Goal: Communication & Community: Answer question/provide support

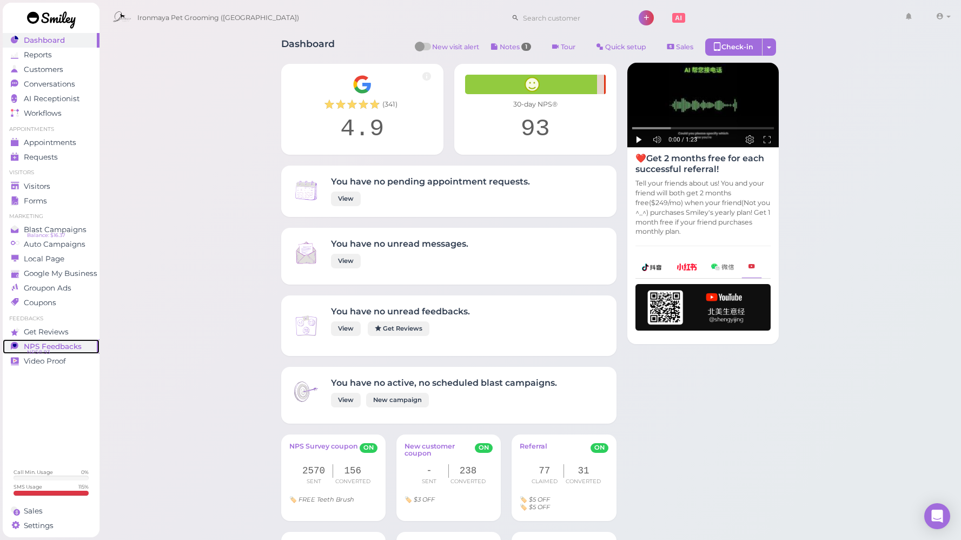
click at [57, 344] on span "NPS Feedbacks" at bounding box center [53, 346] width 58 height 9
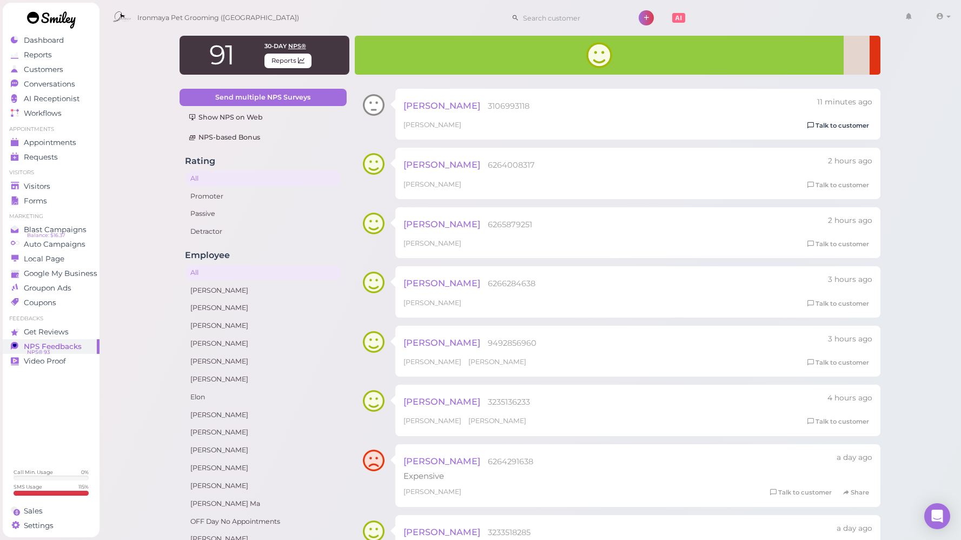
click at [842, 126] on link "Talk to customer" at bounding box center [838, 125] width 68 height 11
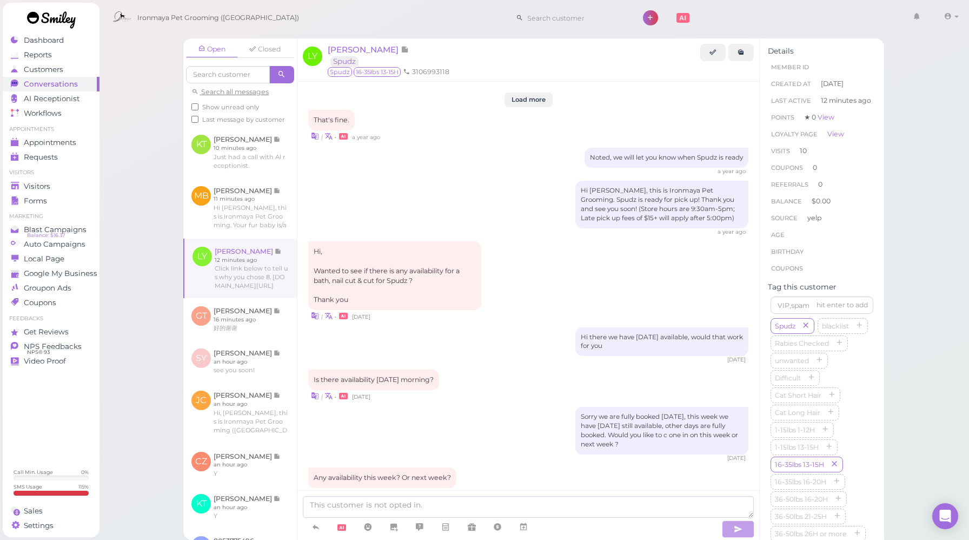
scroll to position [1256, 0]
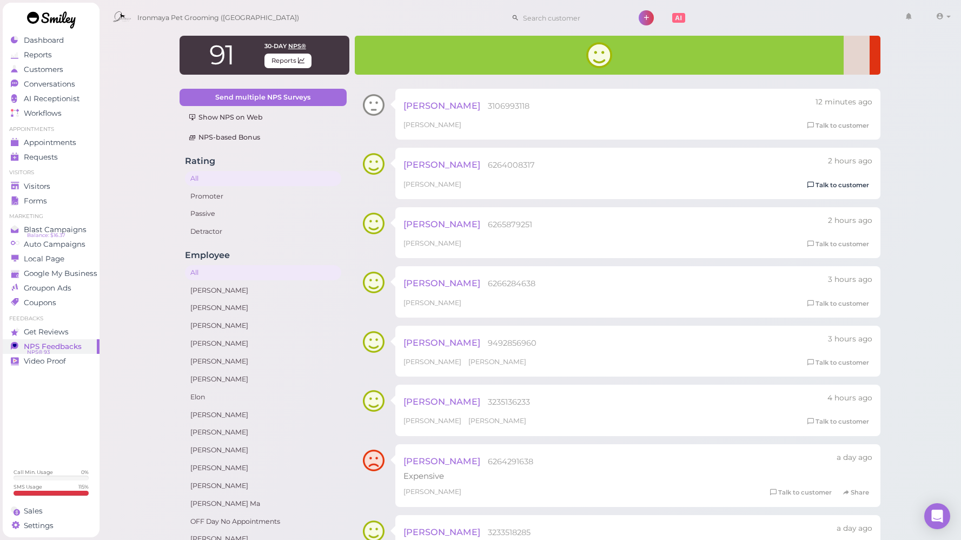
click at [857, 184] on link "Talk to customer" at bounding box center [838, 185] width 68 height 11
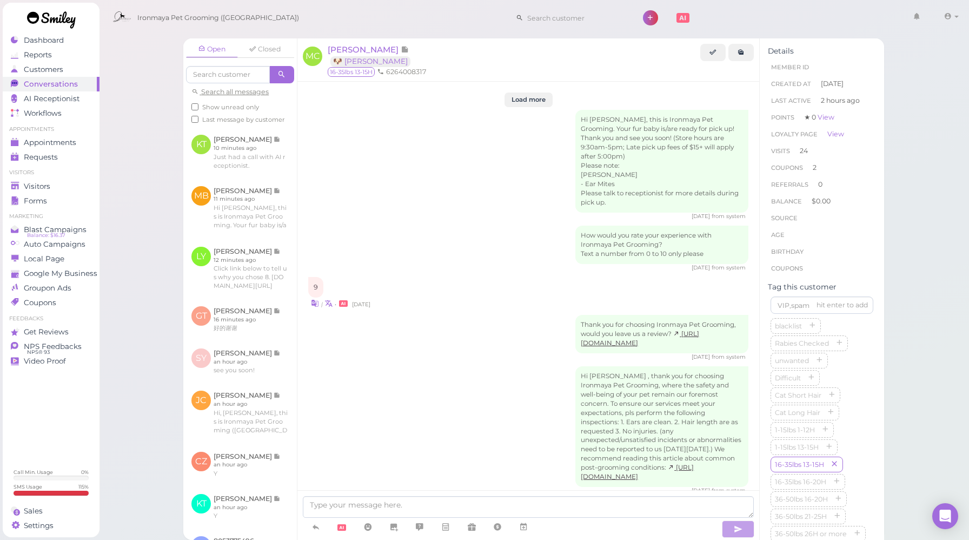
scroll to position [1677, 0]
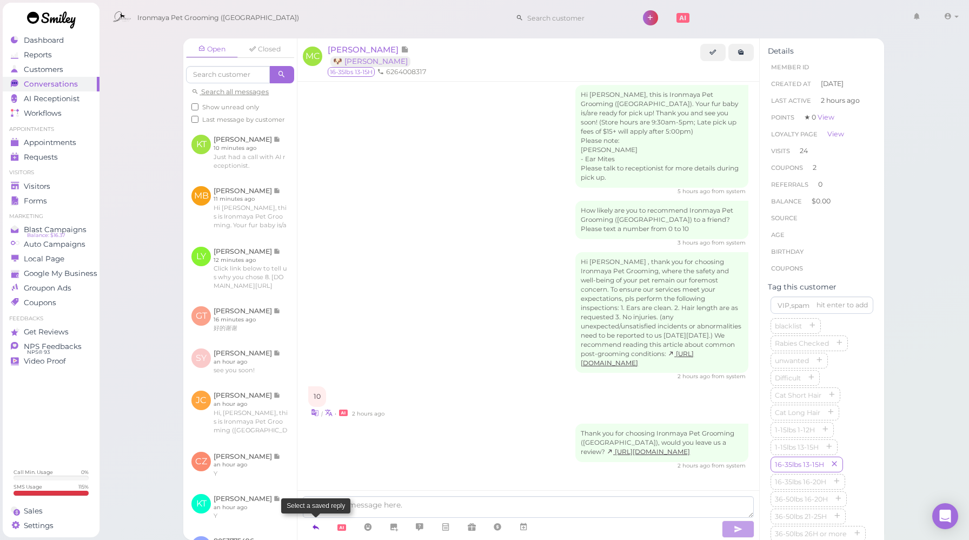
click at [312, 531] on icon at bounding box center [315, 526] width 9 height 11
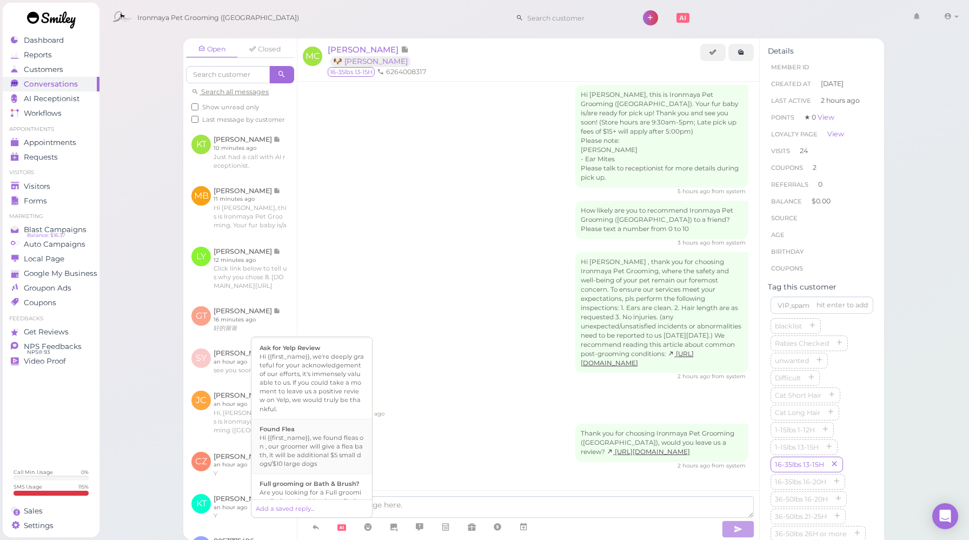
scroll to position [210, 0]
click at [331, 407] on div "Hi {{first_name}}, we're deeply grateful for your acknowledgement of our effort…" at bounding box center [312, 381] width 104 height 61
type textarea "Hi {{first_name}}, we're deeply grateful for your acknowledgement of our effort…"
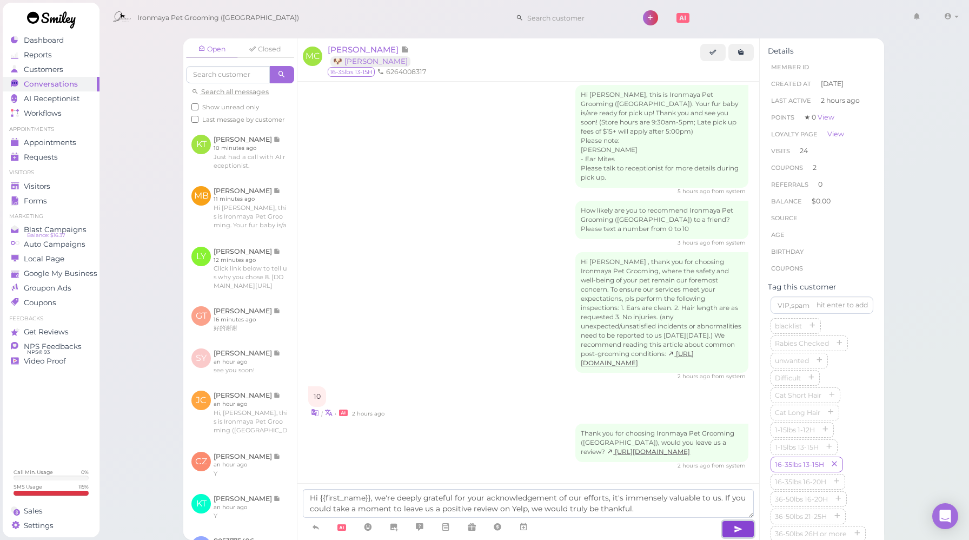
click at [729, 534] on button "button" at bounding box center [738, 528] width 32 height 17
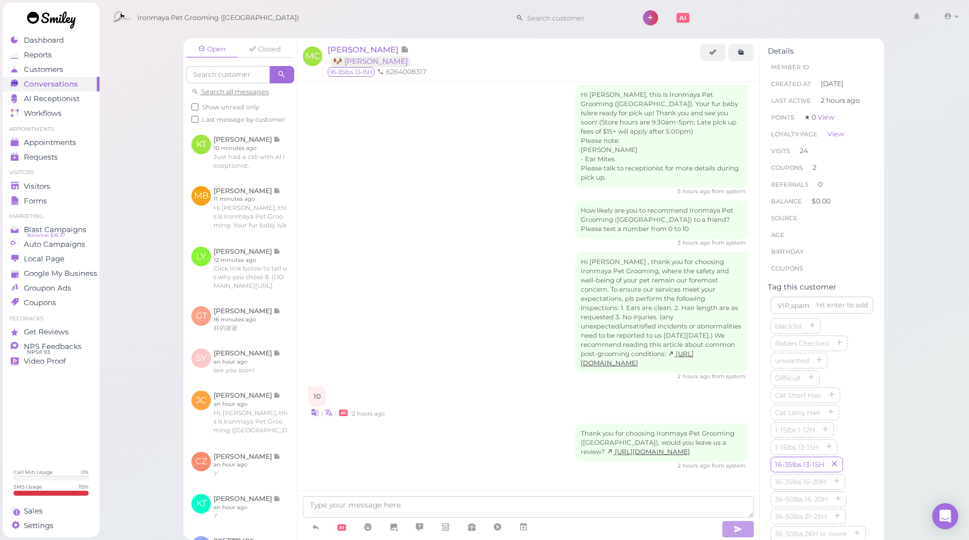
scroll to position [1739, 0]
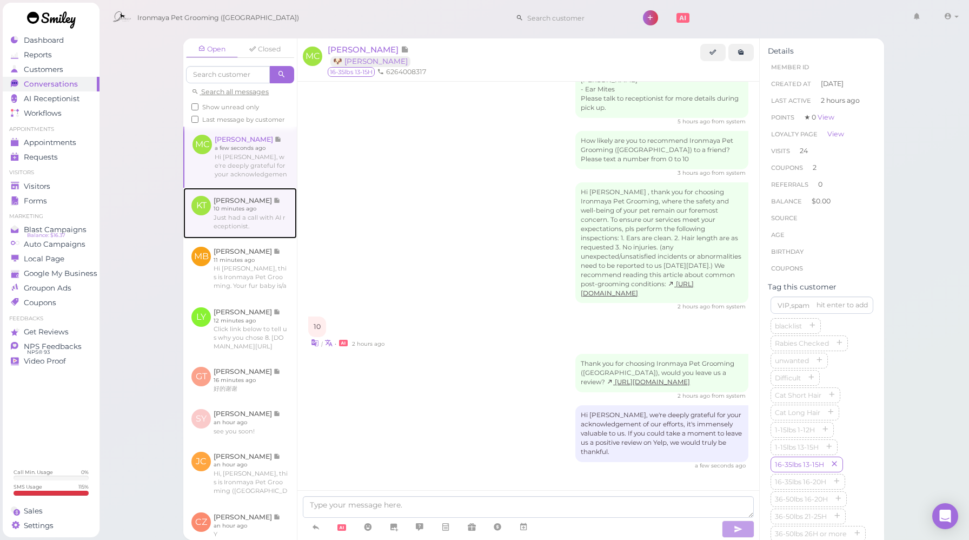
click at [245, 237] on link at bounding box center [240, 213] width 114 height 51
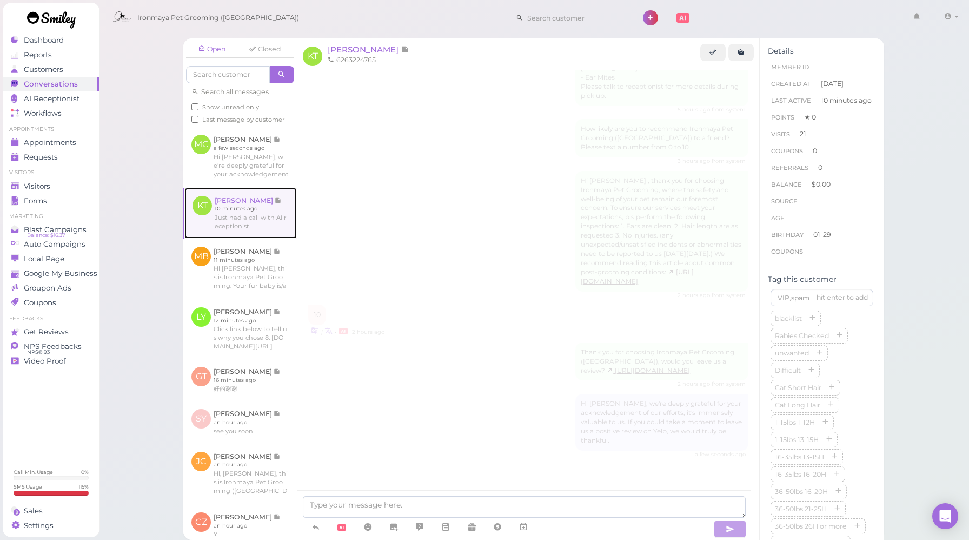
scroll to position [1447, 0]
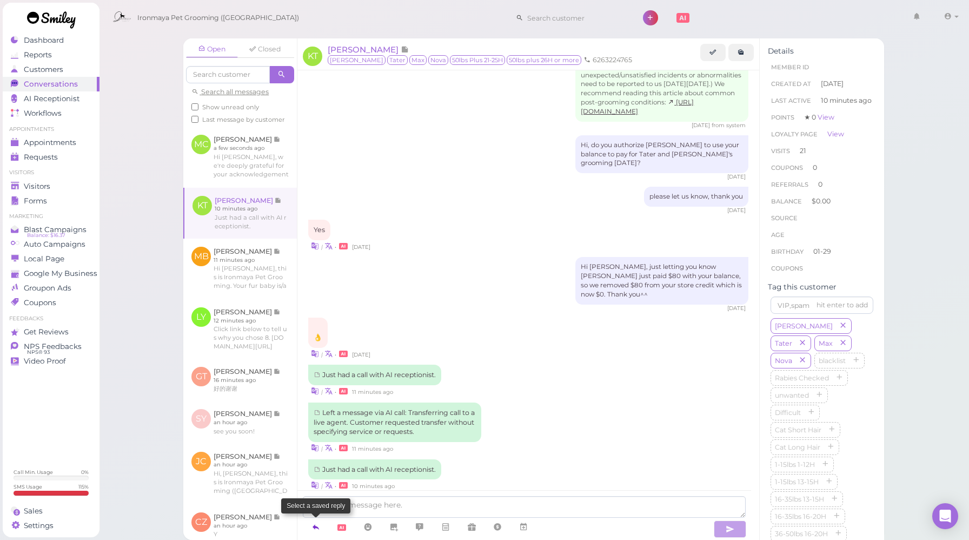
click at [314, 526] on icon at bounding box center [315, 526] width 9 height 11
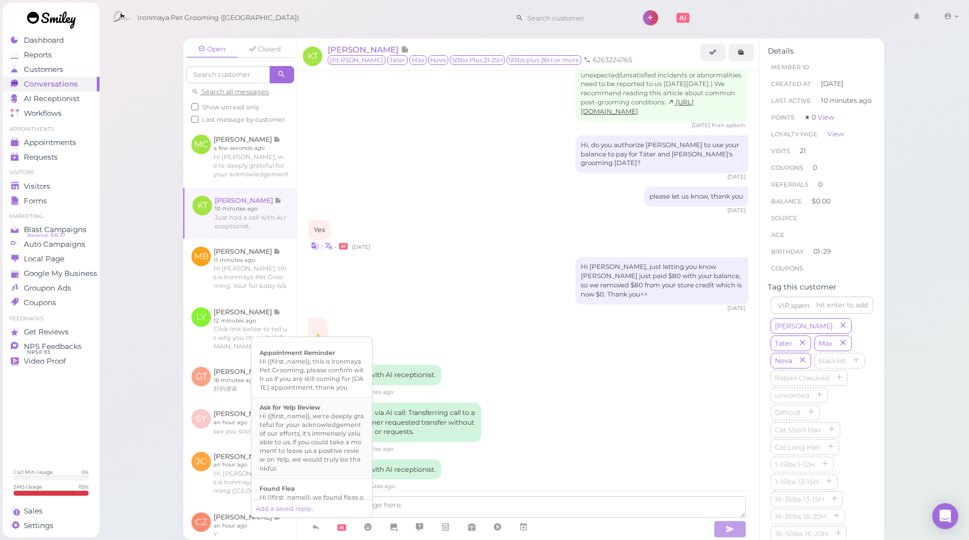
scroll to position [151, 0]
click at [317, 433] on div "Hi {{first_name}}, we're deeply grateful for your acknowledgement of our effort…" at bounding box center [312, 440] width 104 height 61
type textarea "Hi {{first_name}}, we're deeply grateful for your acknowledgement of our effort…"
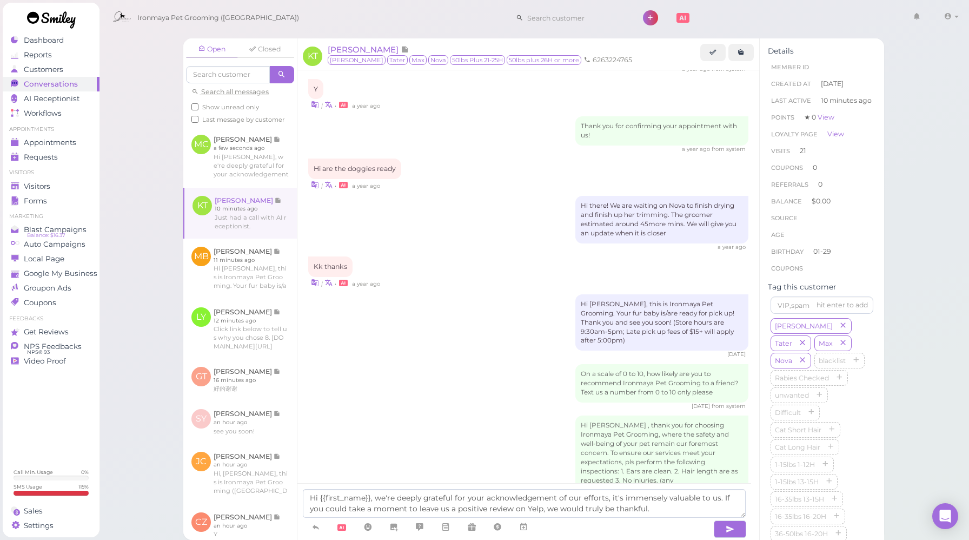
scroll to position [1447, 0]
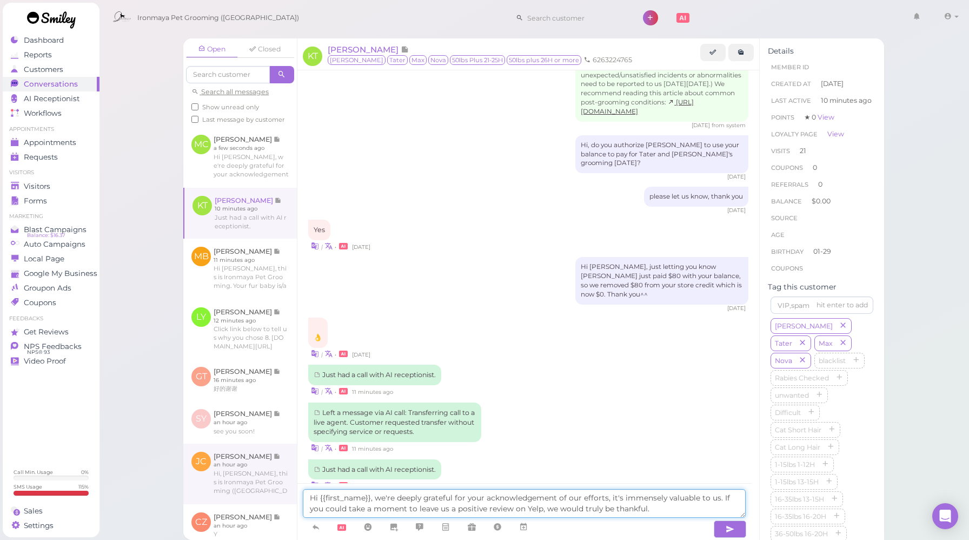
drag, startPoint x: 659, startPoint y: 514, endPoint x: 214, endPoint y: 504, distance: 445.6
click at [214, 504] on div "Open Closed Search all messages Show unread only Last message by customer MC [P…" at bounding box center [533, 288] width 701 height 501
drag, startPoint x: 647, startPoint y: 509, endPoint x: 248, endPoint y: 491, distance: 398.9
click at [248, 491] on div "Open Closed Search all messages Show unread only Last message by customer MC [P…" at bounding box center [533, 288] width 701 height 501
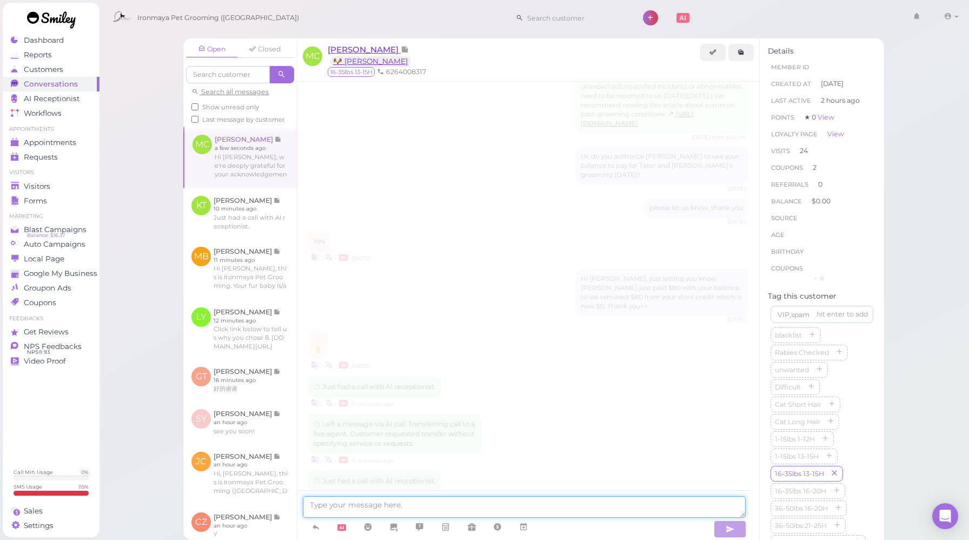
scroll to position [1640, 0]
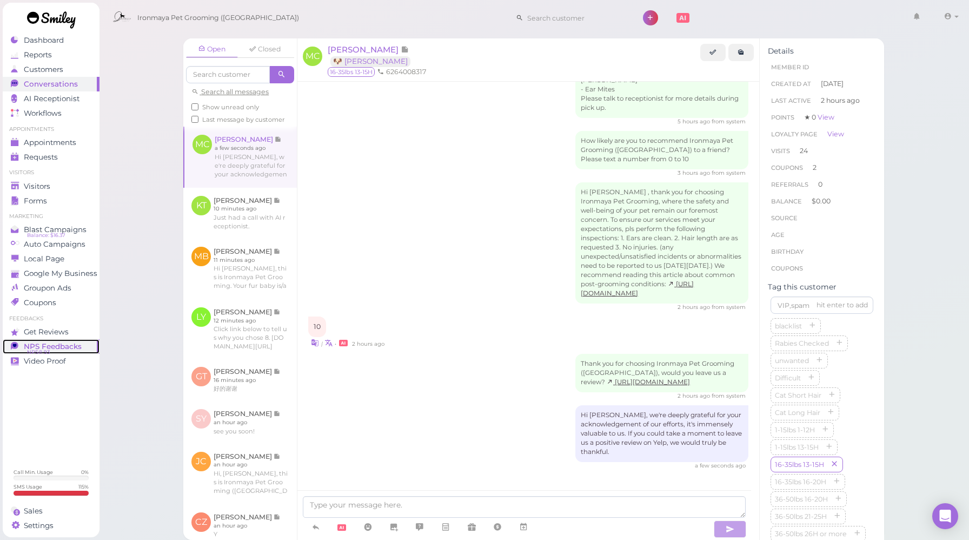
click at [56, 343] on span "NPS Feedbacks" at bounding box center [53, 346] width 58 height 9
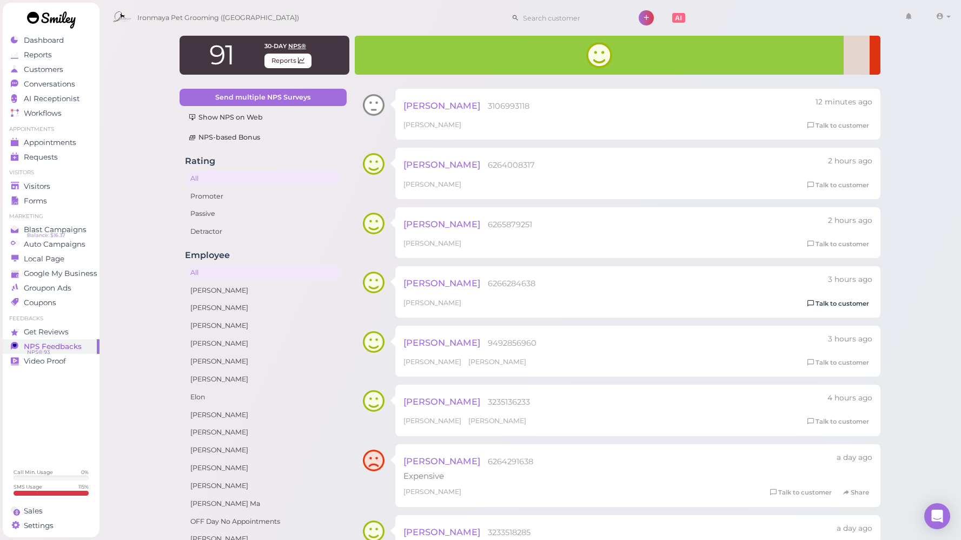
click at [836, 305] on link "Talk to customer" at bounding box center [838, 303] width 68 height 11
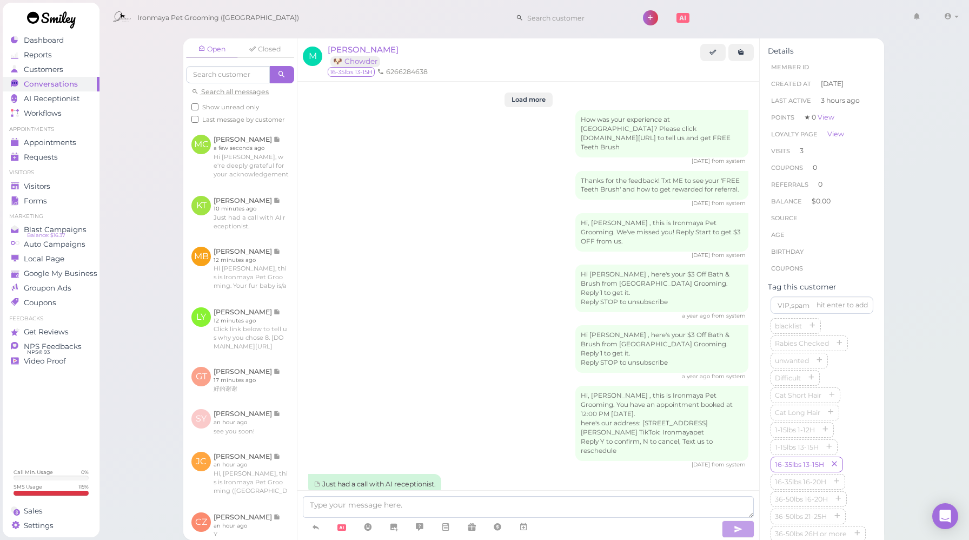
scroll to position [1426, 0]
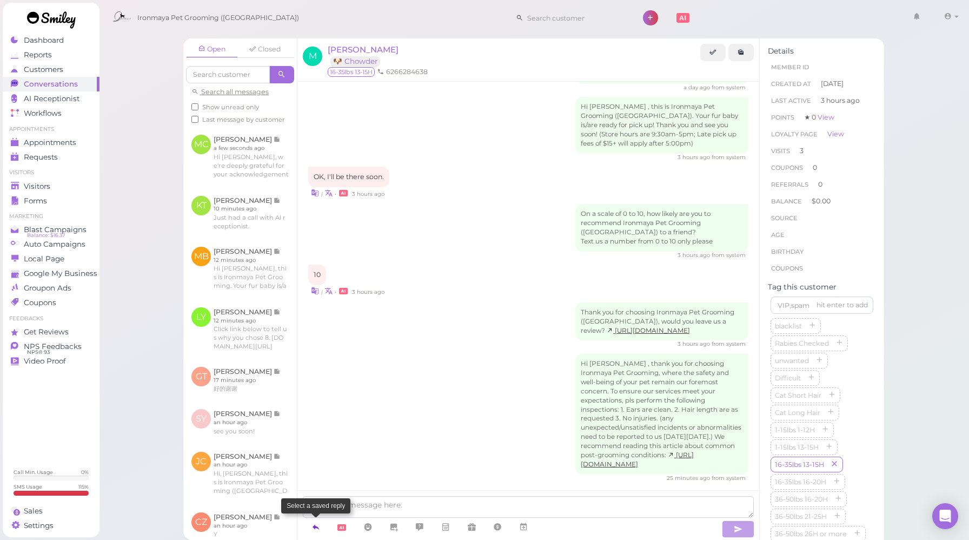
click at [320, 535] on link at bounding box center [316, 526] width 26 height 19
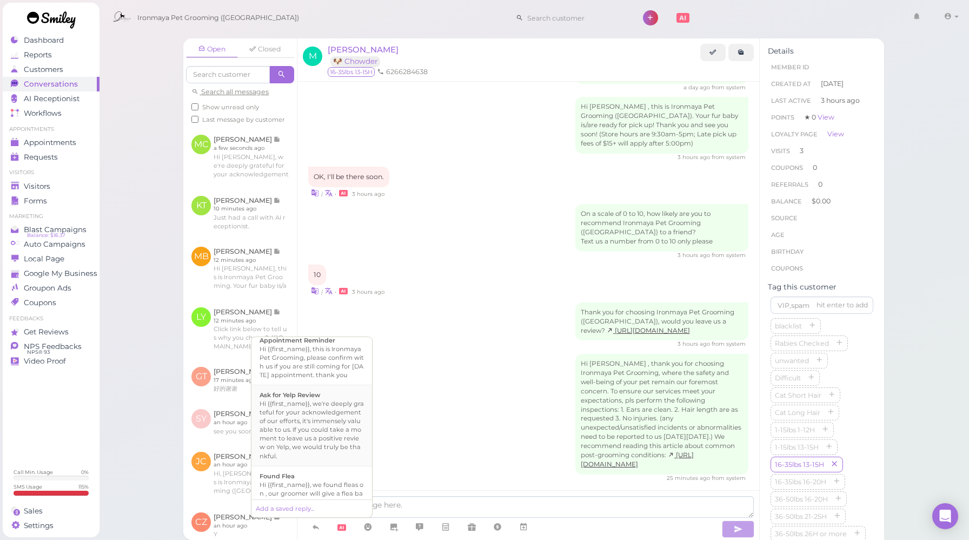
scroll to position [156, 0]
click at [316, 443] on div "Hi {{first_name}}, we're deeply grateful for your acknowledgement of our effort…" at bounding box center [312, 435] width 104 height 61
type textarea "Hi {{first_name}}, we're deeply grateful for your acknowledgement of our effort…"
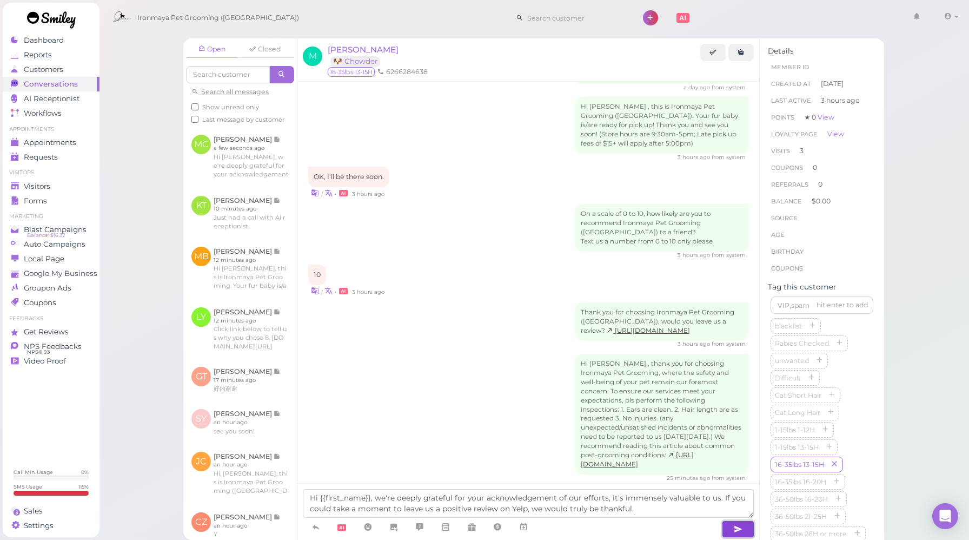
click at [737, 533] on icon "button" at bounding box center [738, 528] width 9 height 11
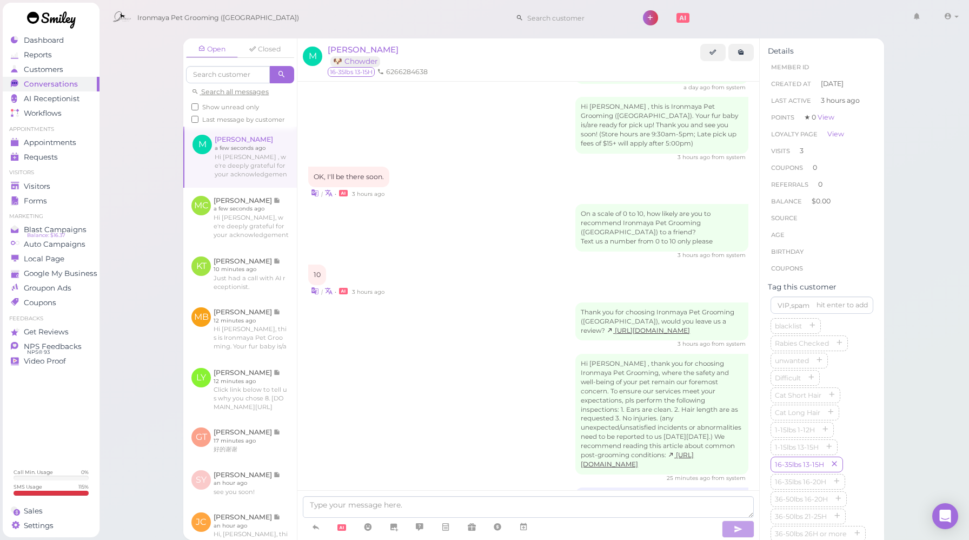
scroll to position [1488, 0]
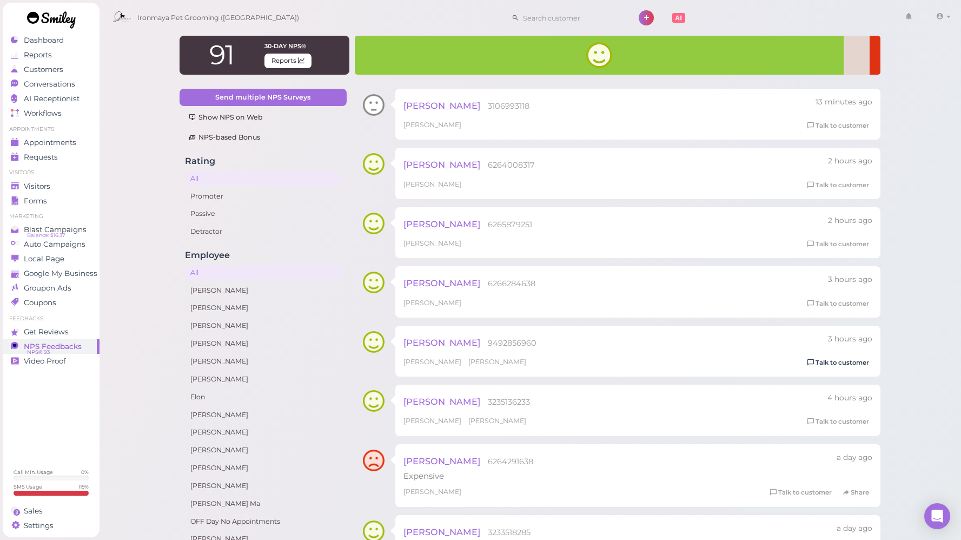
click at [856, 365] on link "Talk to customer" at bounding box center [838, 362] width 68 height 11
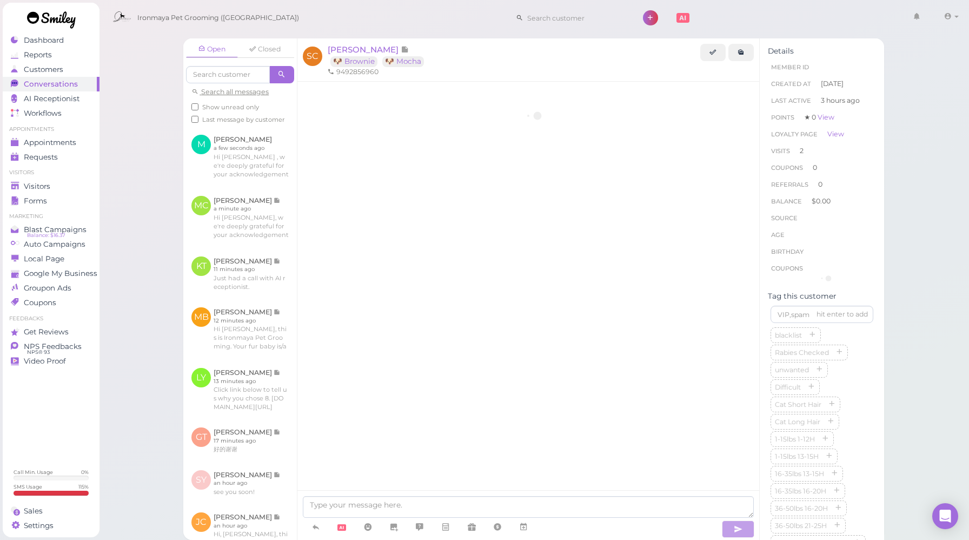
scroll to position [1400, 0]
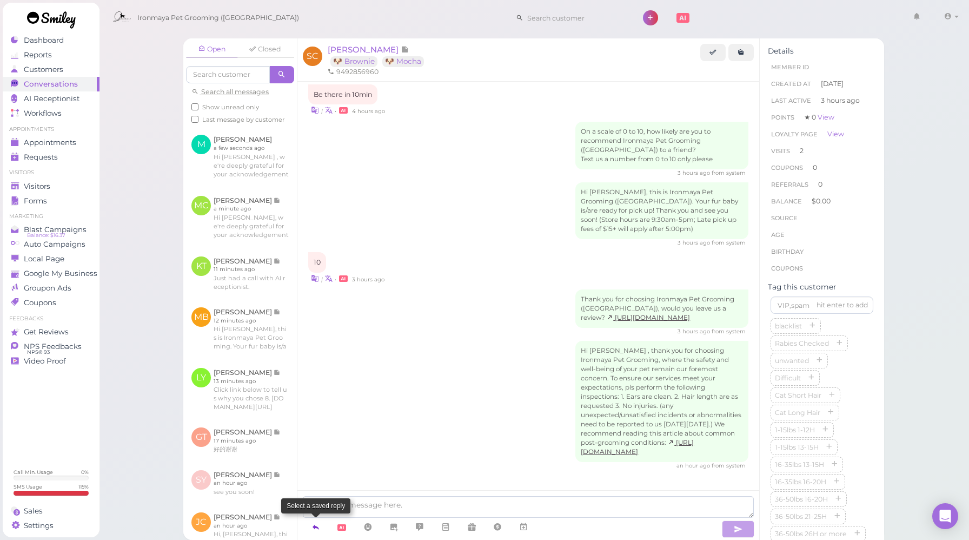
click at [315, 531] on icon at bounding box center [315, 526] width 9 height 11
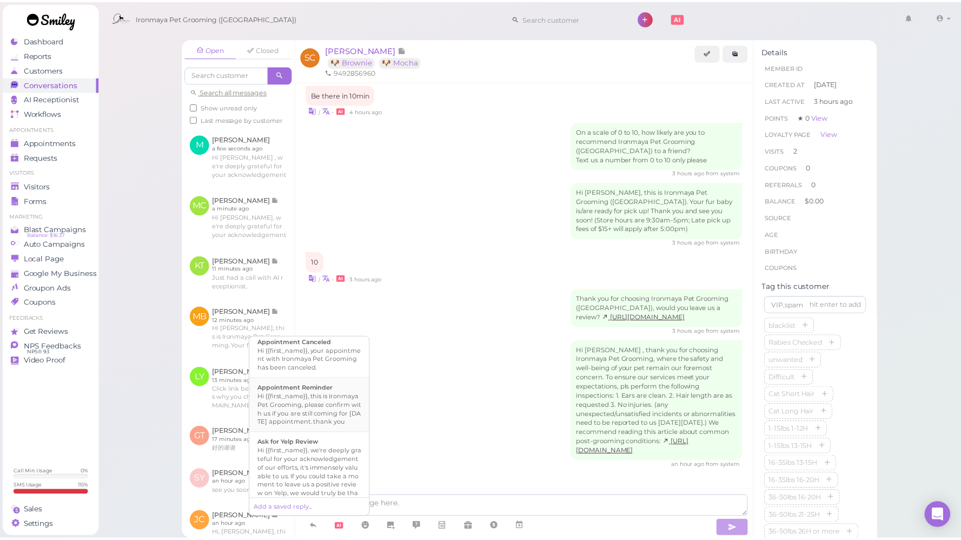
scroll to position [134, 0]
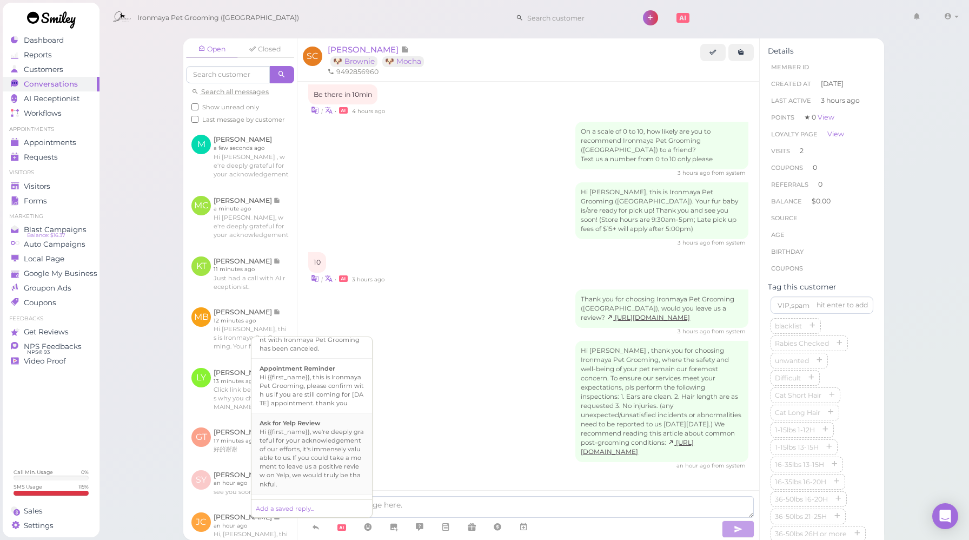
click at [310, 446] on div "Hi {{first_name}}, we're deeply grateful for your acknowledgement of our effort…" at bounding box center [312, 457] width 104 height 61
type textarea "Hi {{first_name}}, we're deeply grateful for your acknowledgement of our effort…"
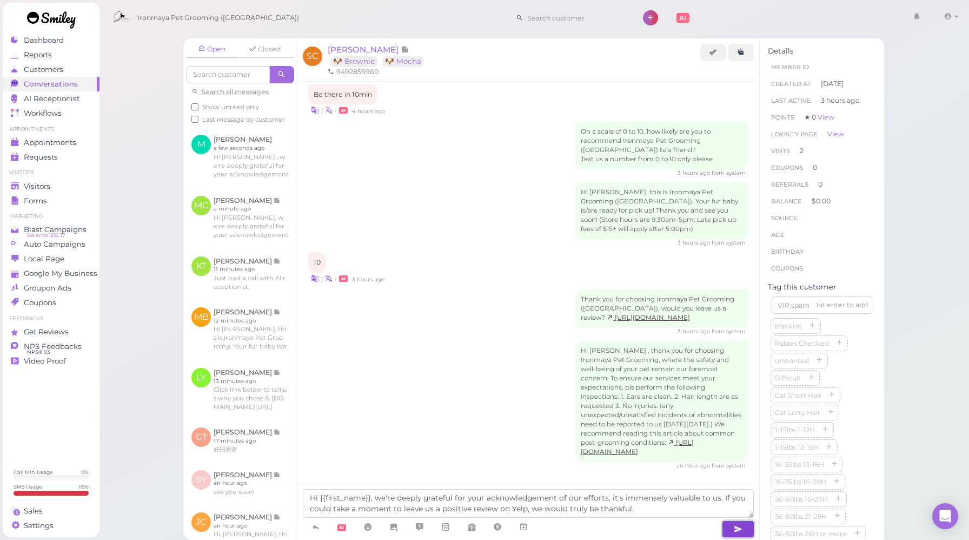
click at [740, 529] on icon "button" at bounding box center [738, 528] width 9 height 11
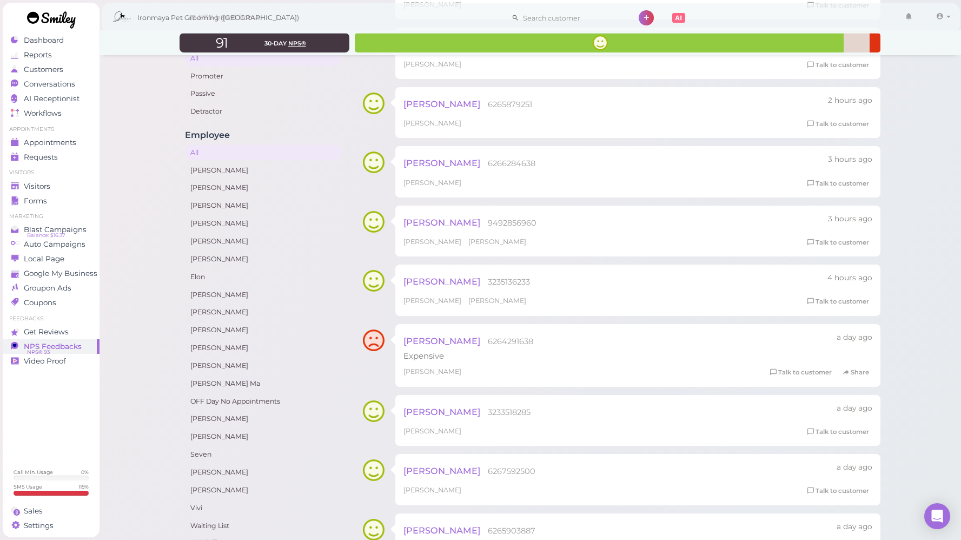
scroll to position [123, 0]
click at [819, 302] on link "Talk to customer" at bounding box center [838, 298] width 68 height 11
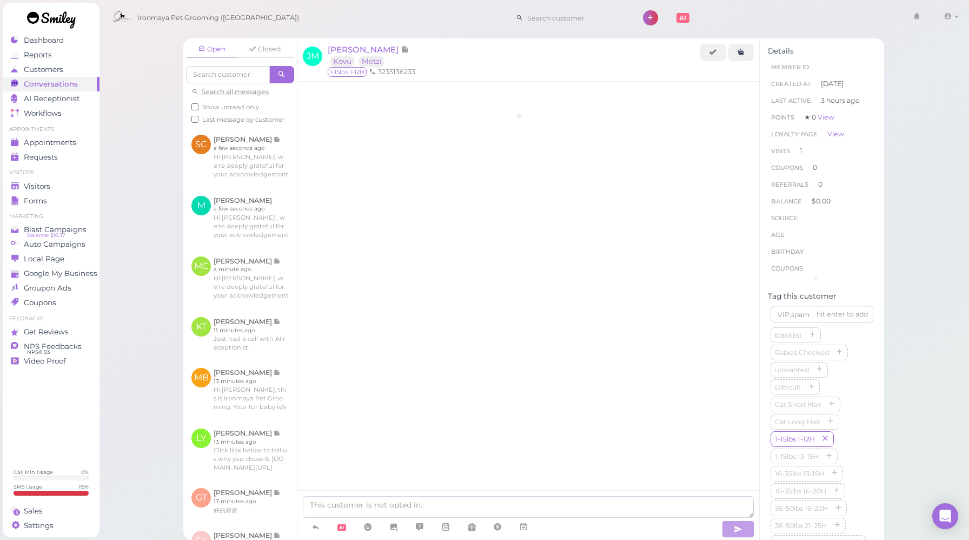
scroll to position [788, 0]
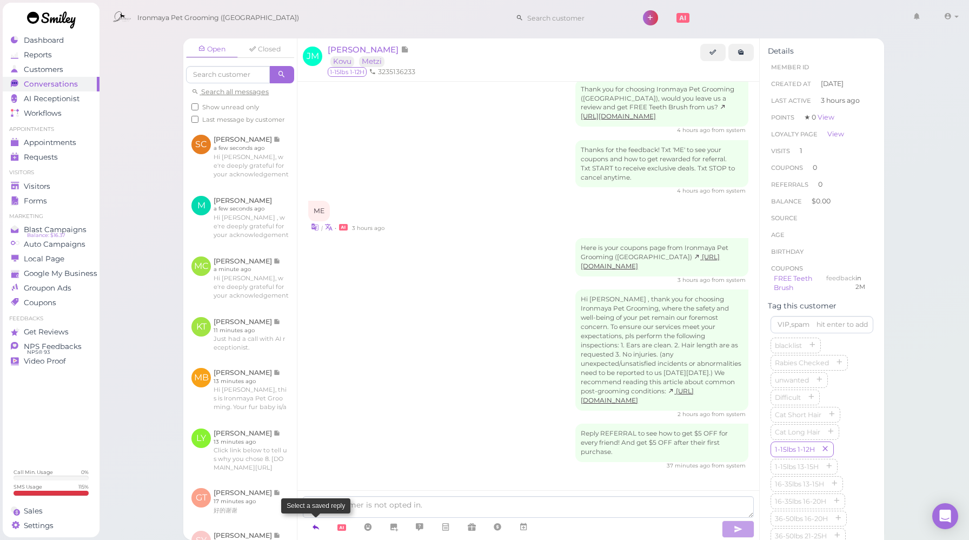
click at [313, 528] on icon at bounding box center [315, 526] width 9 height 11
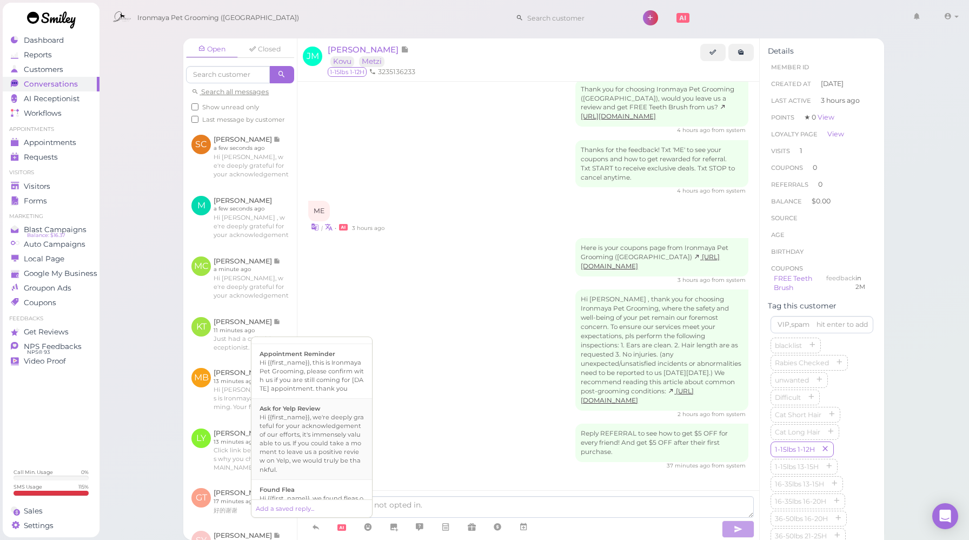
scroll to position [151, 0]
click at [303, 438] on div "Hi {{first_name}}, we're deeply grateful for your acknowledgement of our effort…" at bounding box center [312, 440] width 104 height 61
type textarea "Hi {{first_name}}, we're deeply grateful for your acknowledgement of our effort…"
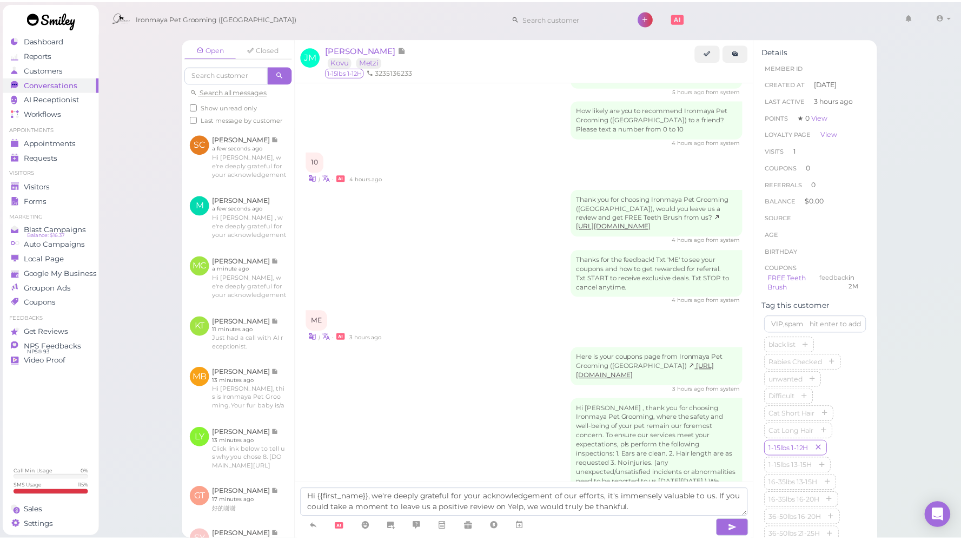
scroll to position [639, 0]
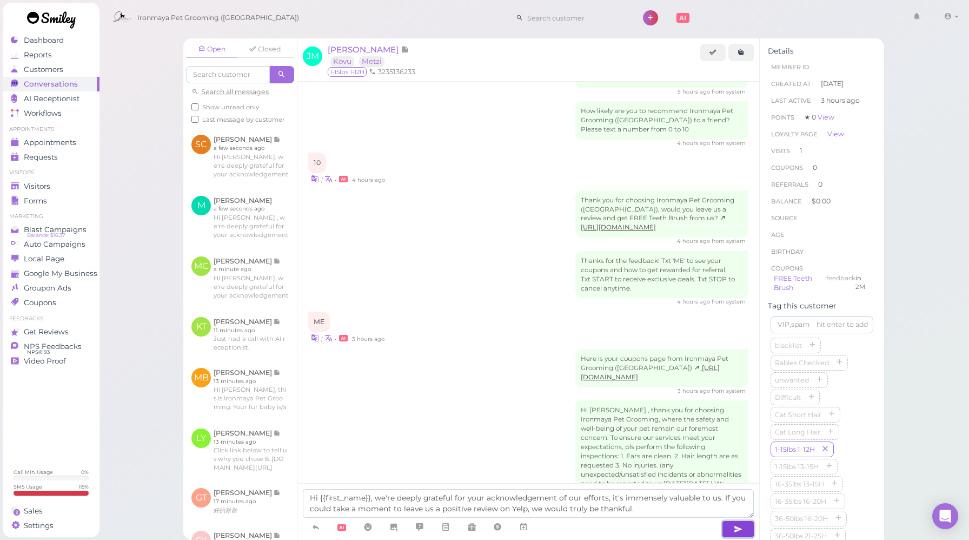
click at [744, 526] on button "button" at bounding box center [738, 528] width 32 height 17
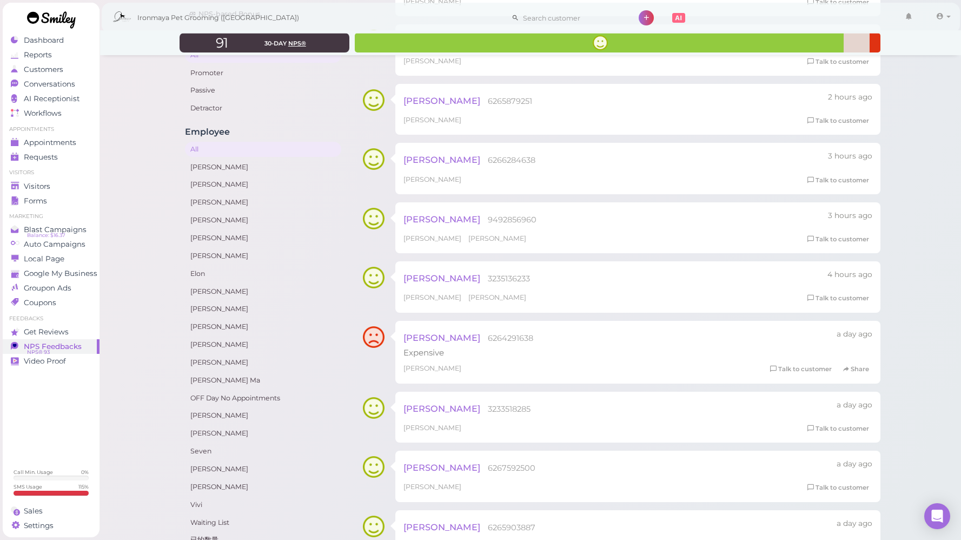
scroll to position [124, 0]
click at [947, 16] on span at bounding box center [948, 17] width 4 height 2
click at [911, 79] on link "Logout" at bounding box center [918, 81] width 88 height 13
